Goal: Navigation & Orientation: Find specific page/section

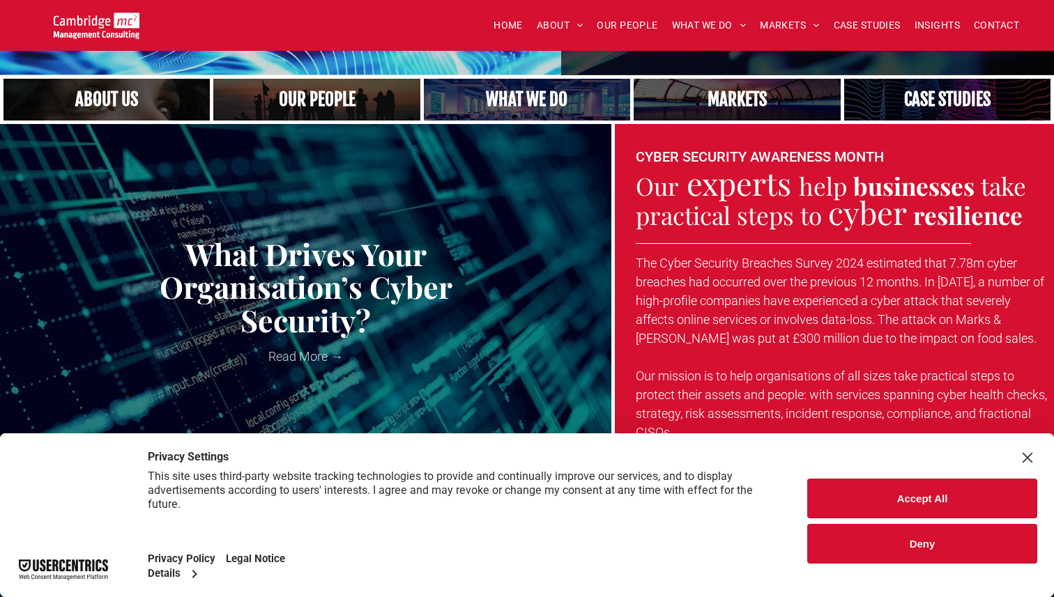
scroll to position [344, 0]
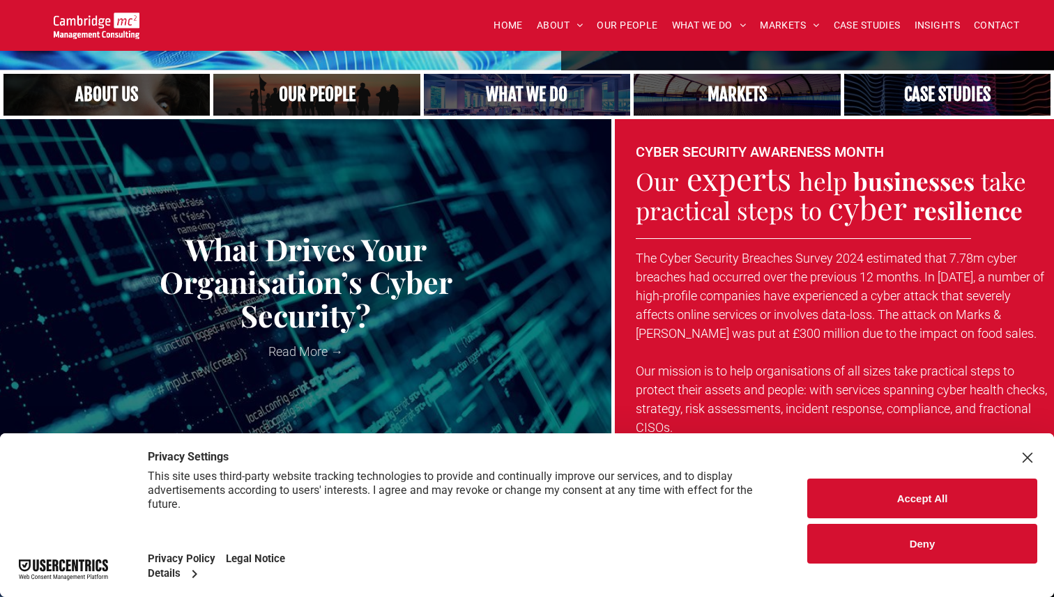
click at [335, 98] on link "A crowd in silhouette at sunset, on a rise or lookout point" at bounding box center [316, 95] width 219 height 45
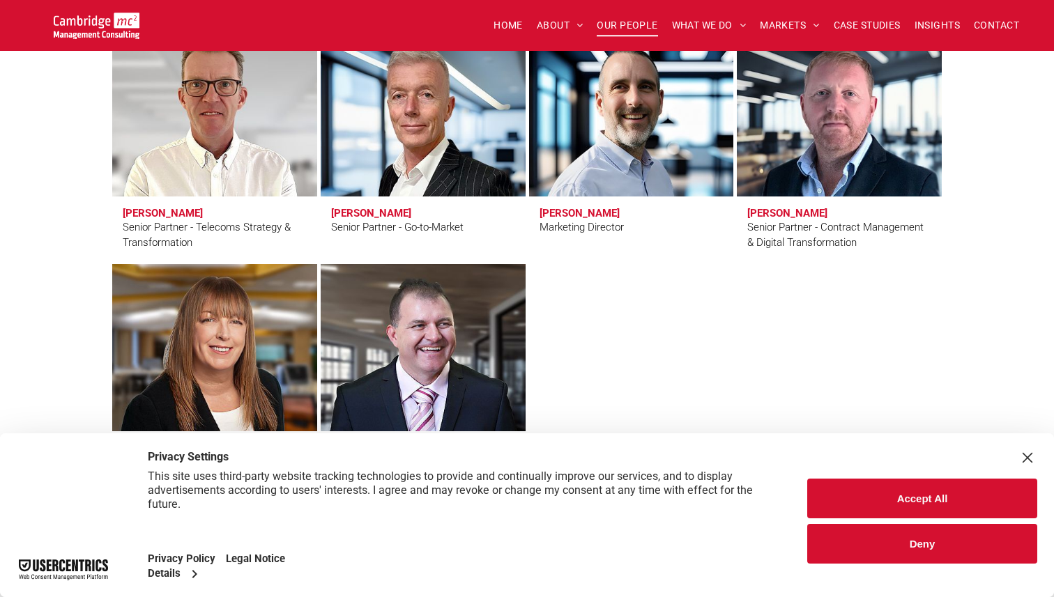
scroll to position [2311, 0]
